Goal: Check status: Check status

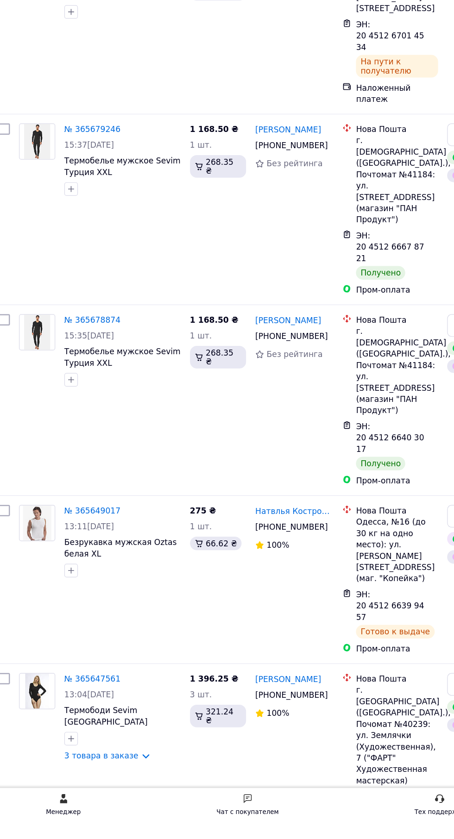
scroll to position [62, 0]
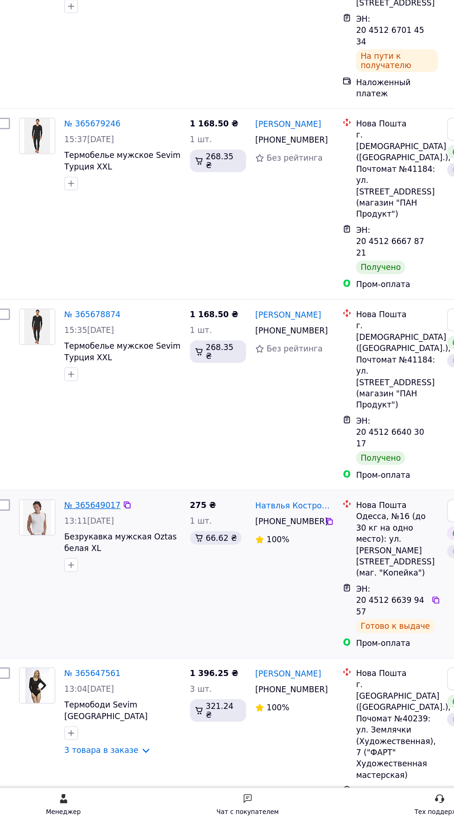
click at [84, 574] on link "№ 365649017" at bounding box center [93, 577] width 46 height 7
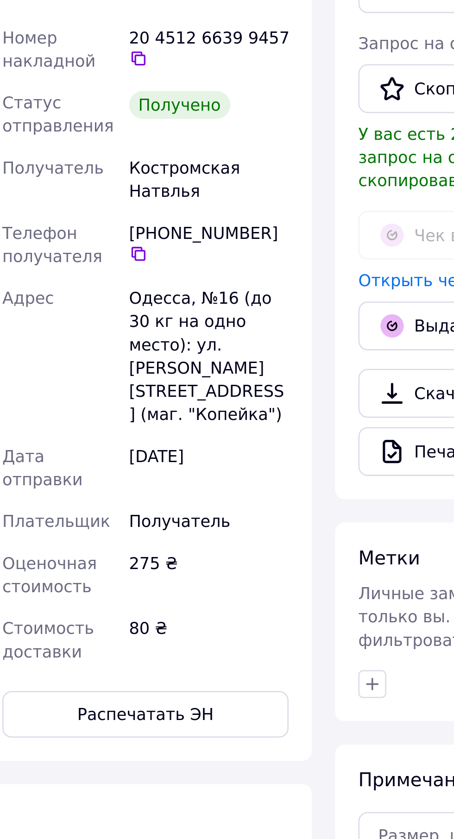
scroll to position [30, 0]
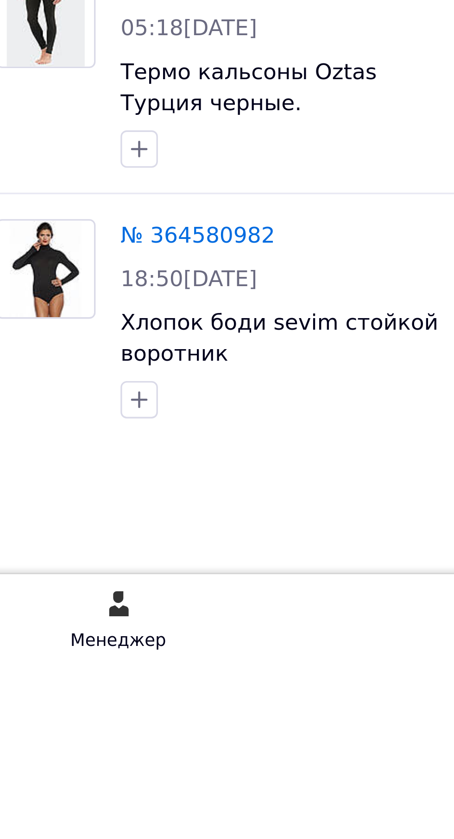
scroll to position [1550, 0]
